Goal: Task Accomplishment & Management: Use online tool/utility

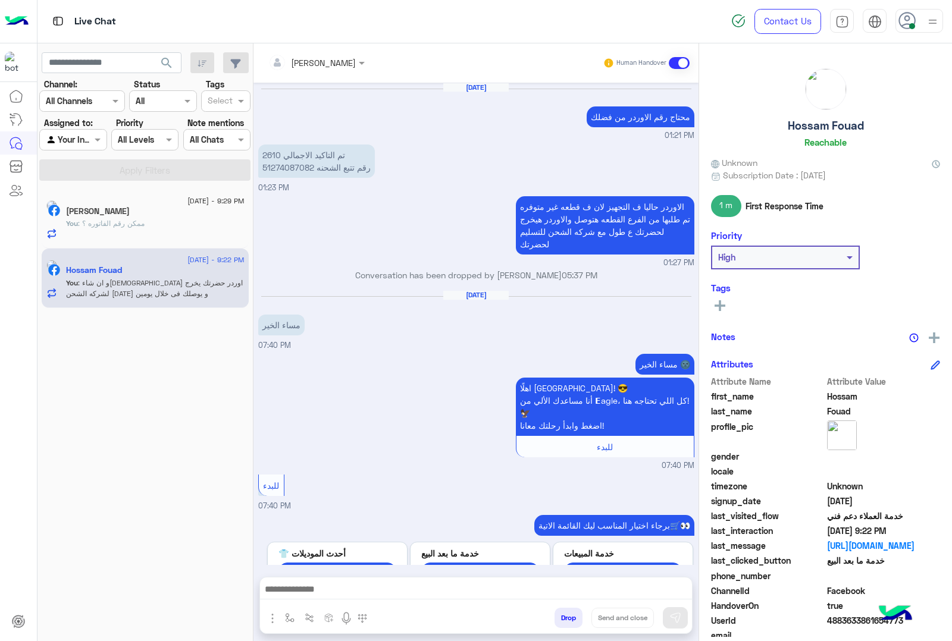
scroll to position [1275, 0]
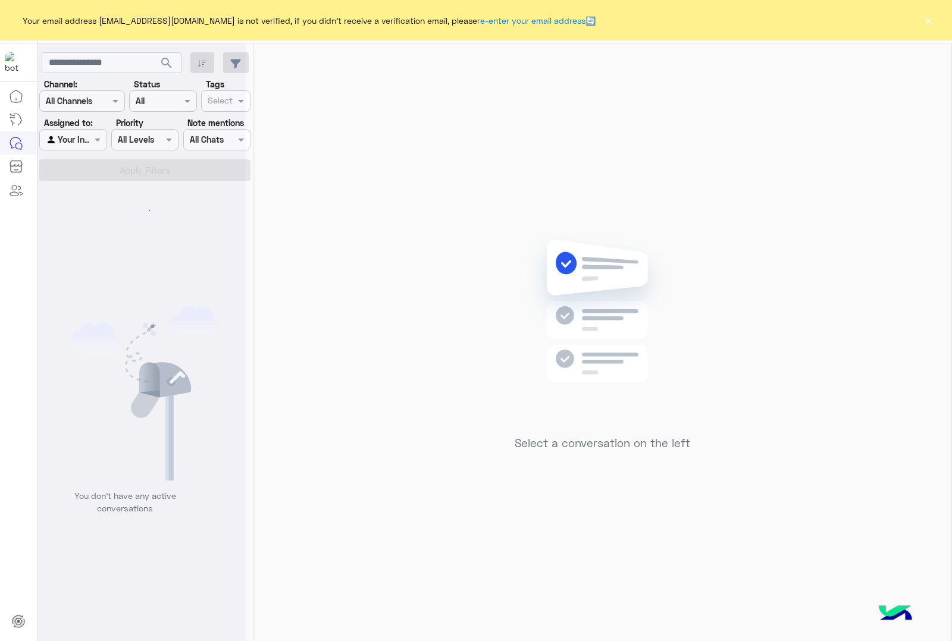
click at [930, 14] on button "×" at bounding box center [928, 20] width 12 height 12
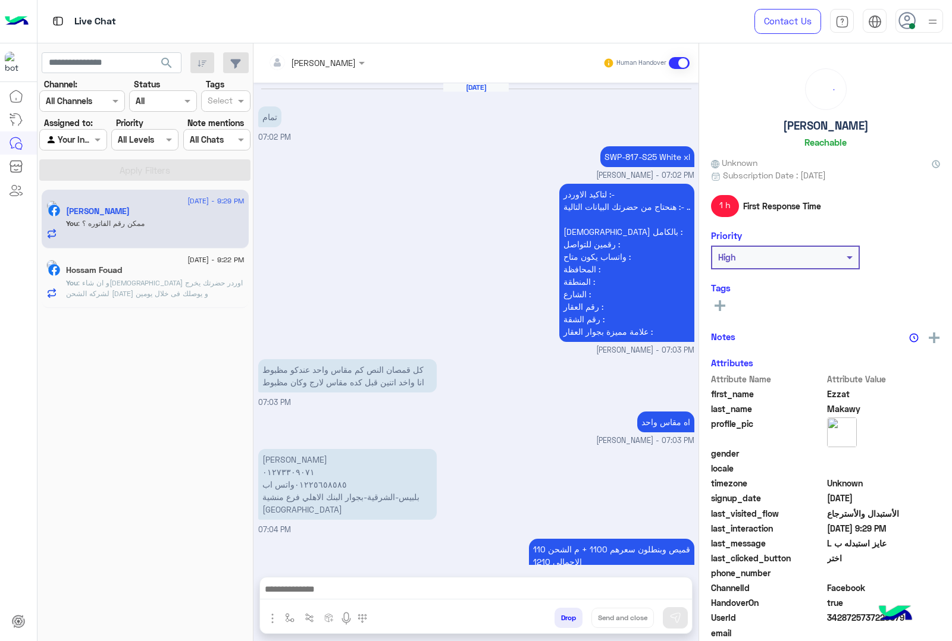
scroll to position [1653, 0]
